Goal: Transaction & Acquisition: Purchase product/service

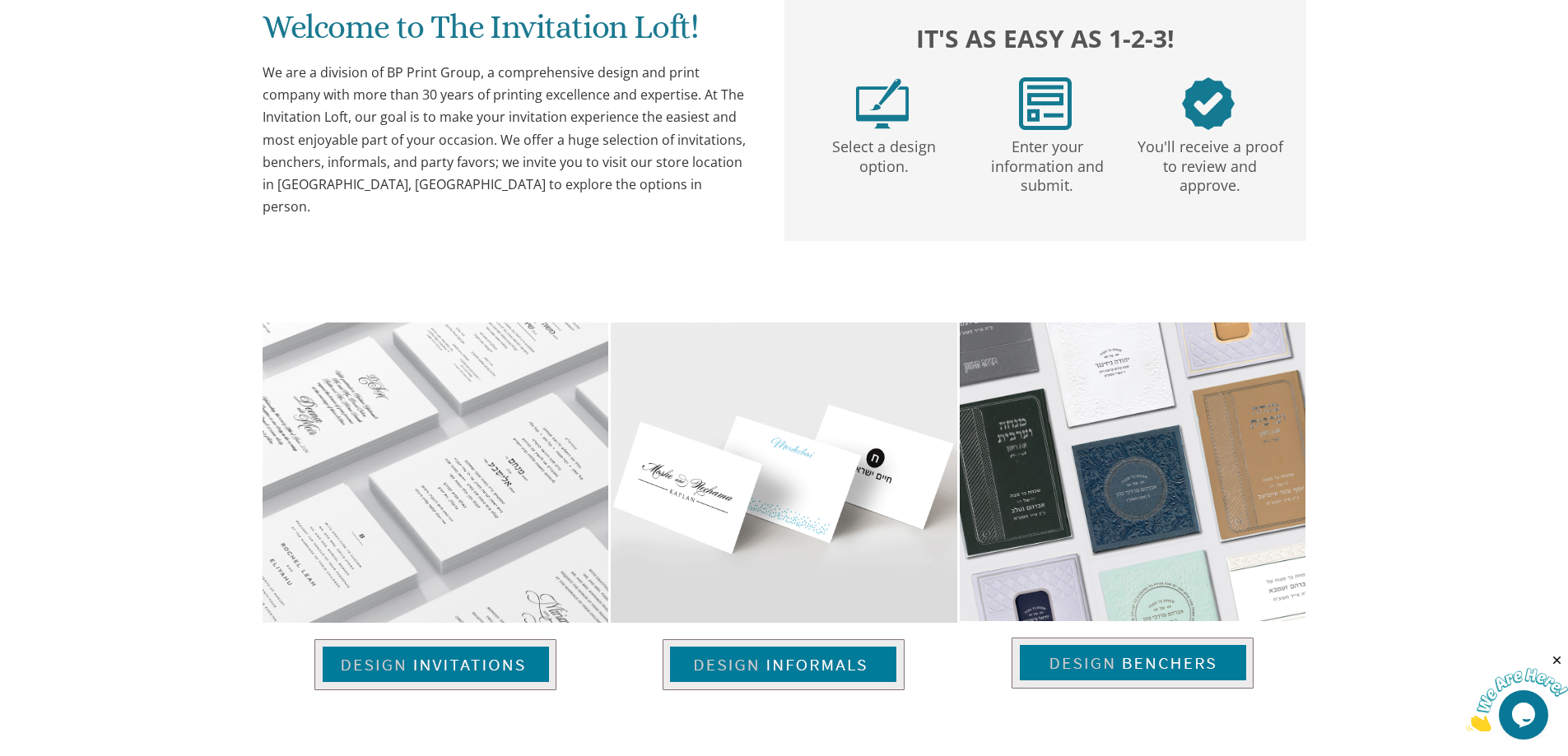
scroll to position [987, 0]
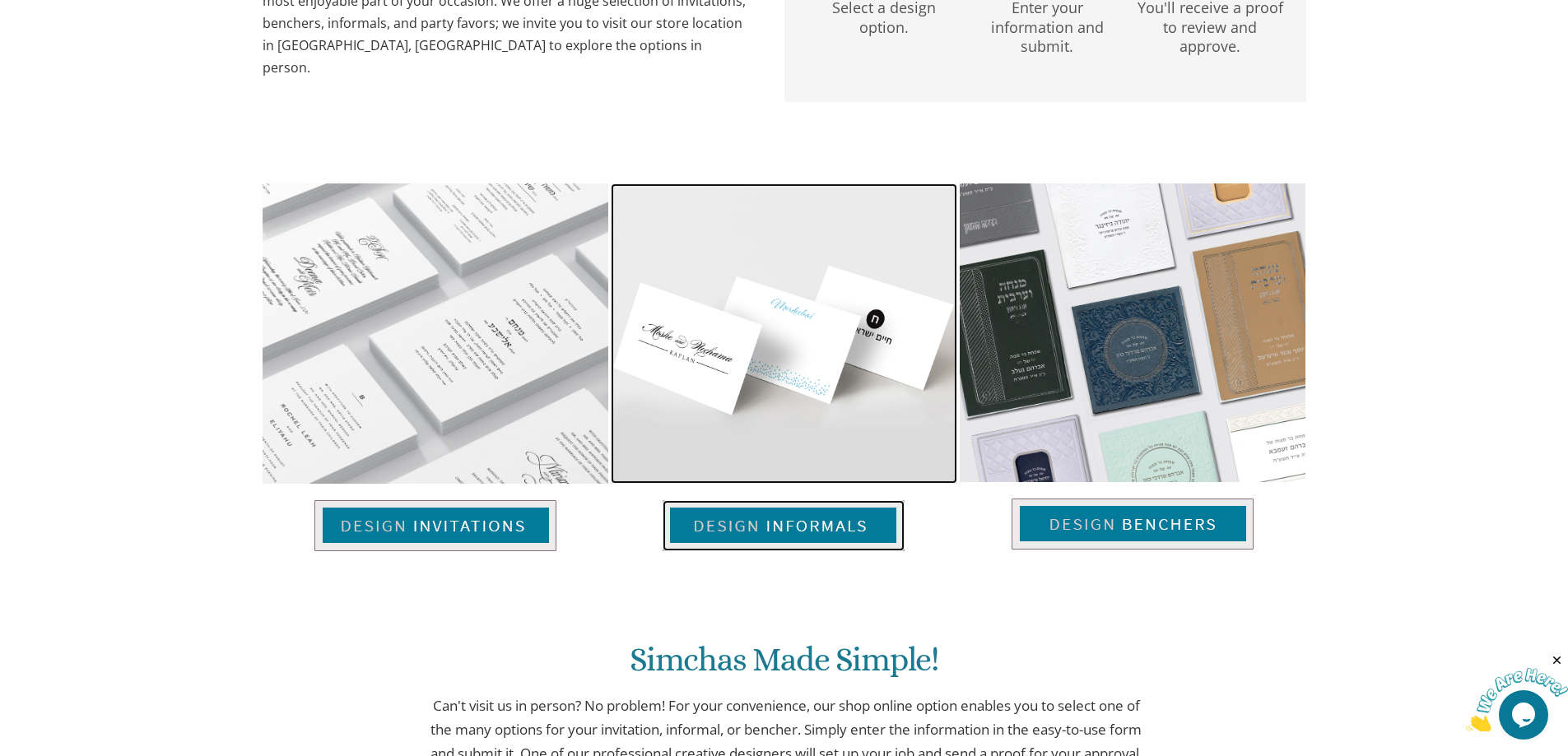
click at [780, 354] on img at bounding box center [783, 333] width 346 height 300
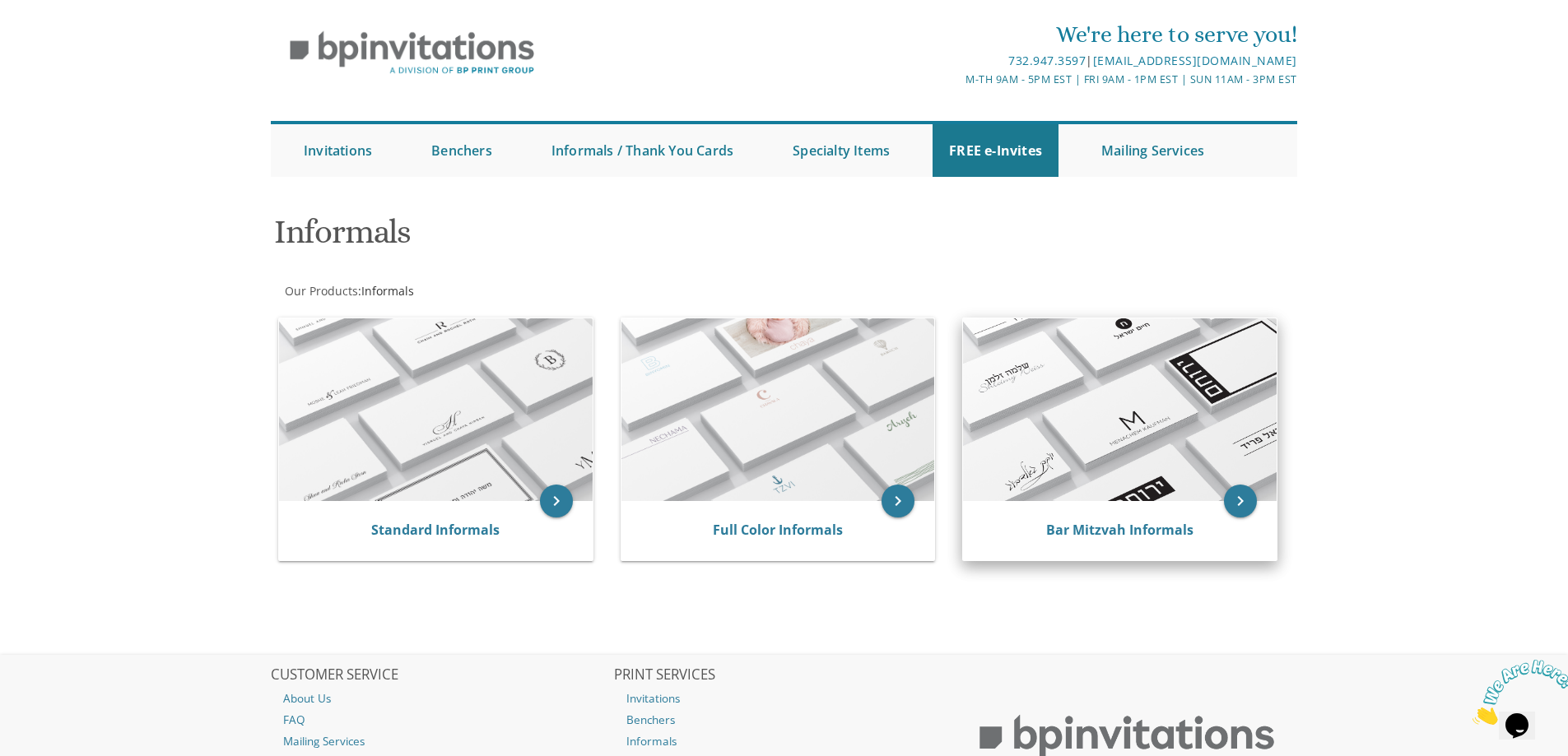
scroll to position [82, 0]
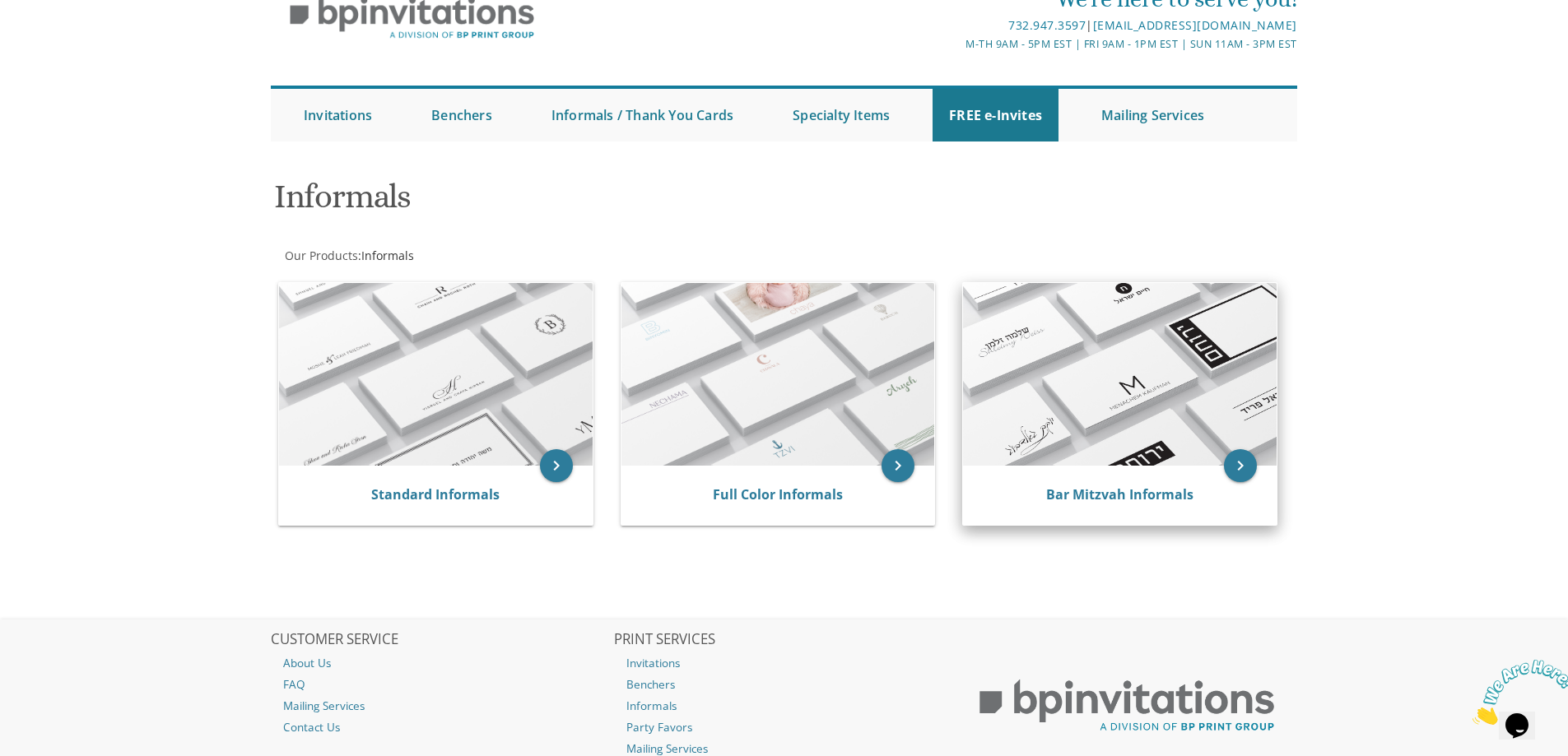
click at [1166, 348] on img at bounding box center [1120, 374] width 314 height 182
click at [1247, 461] on icon "keyboard_arrow_right" at bounding box center [1240, 465] width 33 height 33
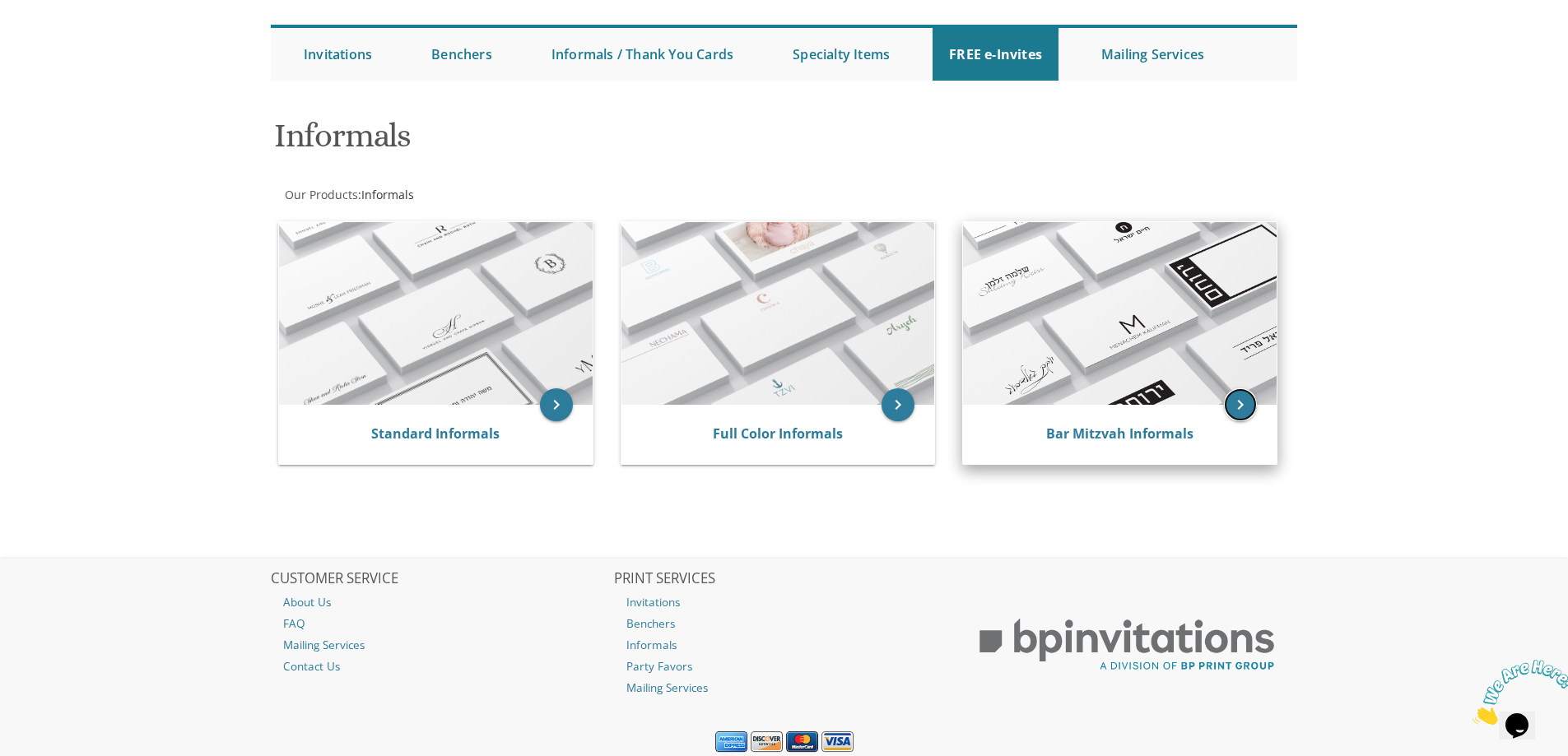
scroll to position [200, 0]
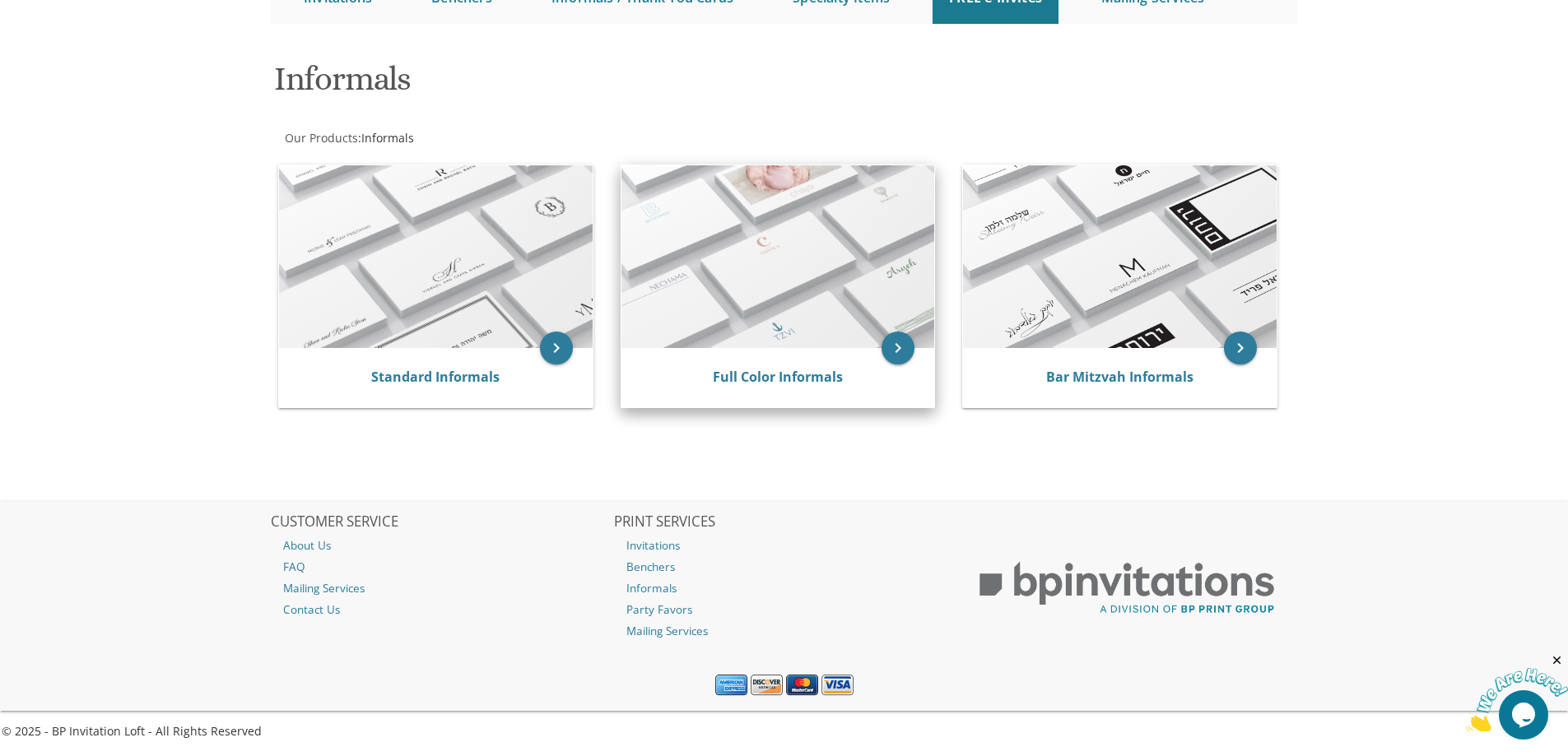
click at [725, 275] on img at bounding box center [778, 257] width 314 height 182
